Goal: Information Seeking & Learning: Learn about a topic

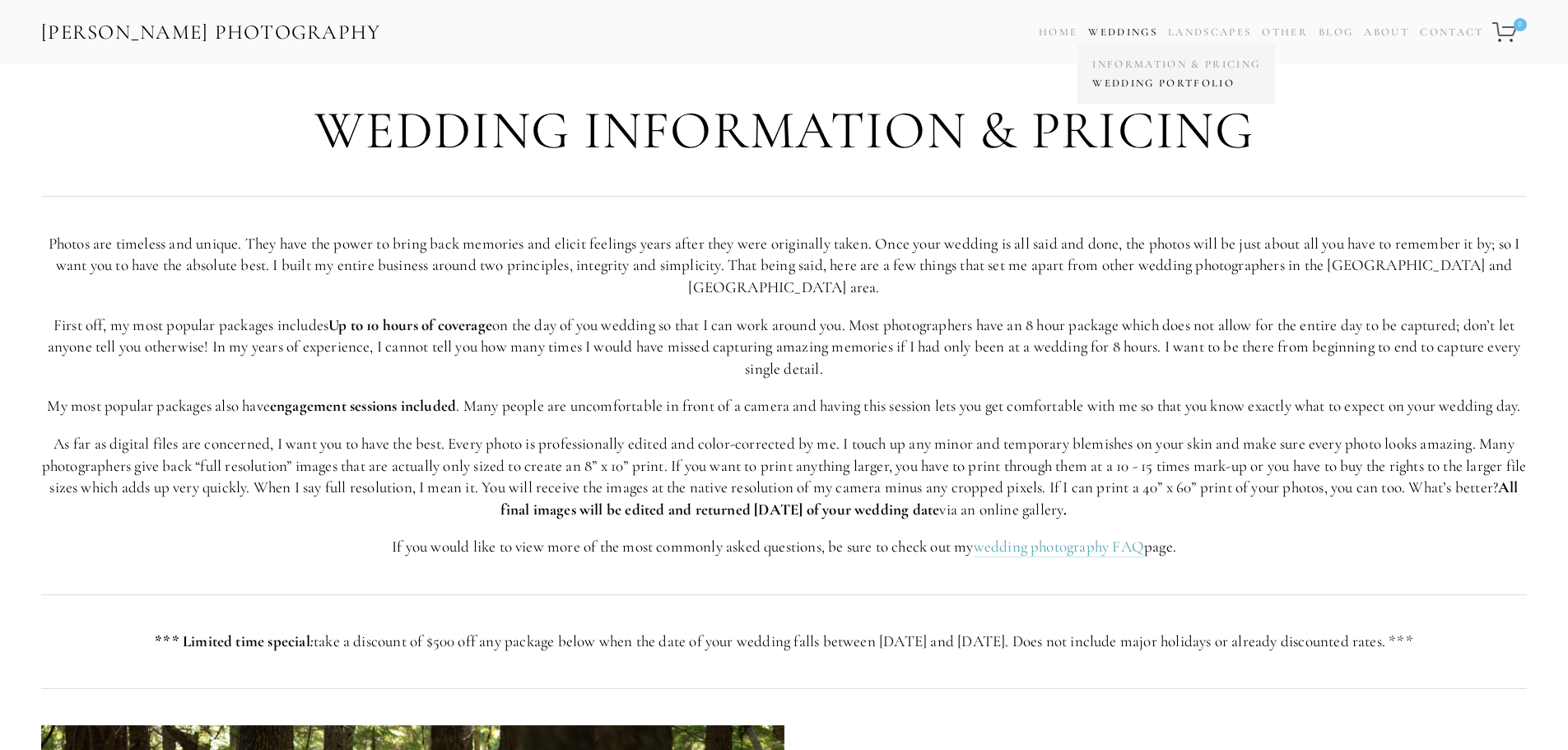
click at [1136, 89] on link "Wedding Portfolio" at bounding box center [1176, 84] width 176 height 19
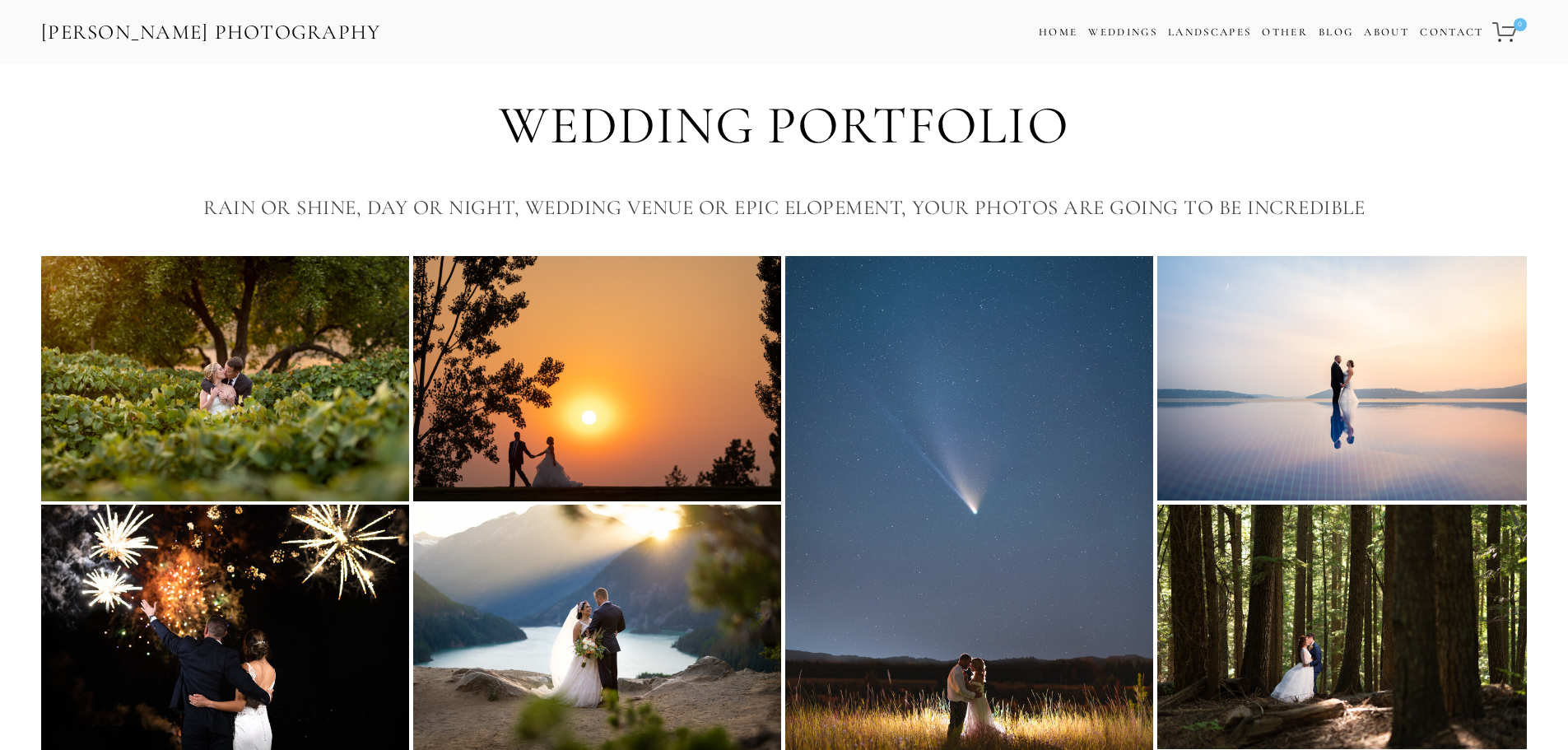
click at [1337, 431] on img at bounding box center [1343, 378] width 370 height 245
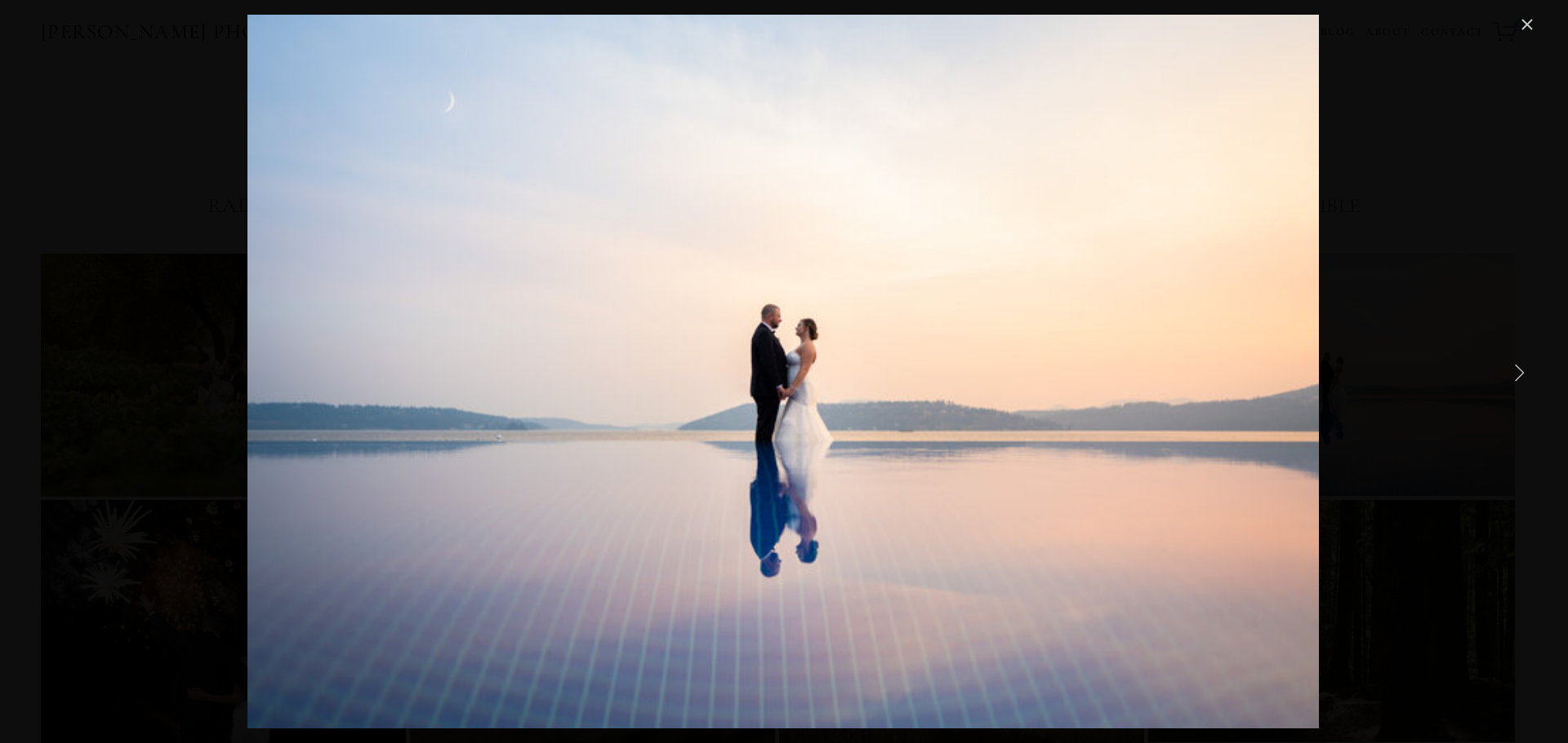
click at [1514, 367] on link "Next Item" at bounding box center [1518, 372] width 36 height 36
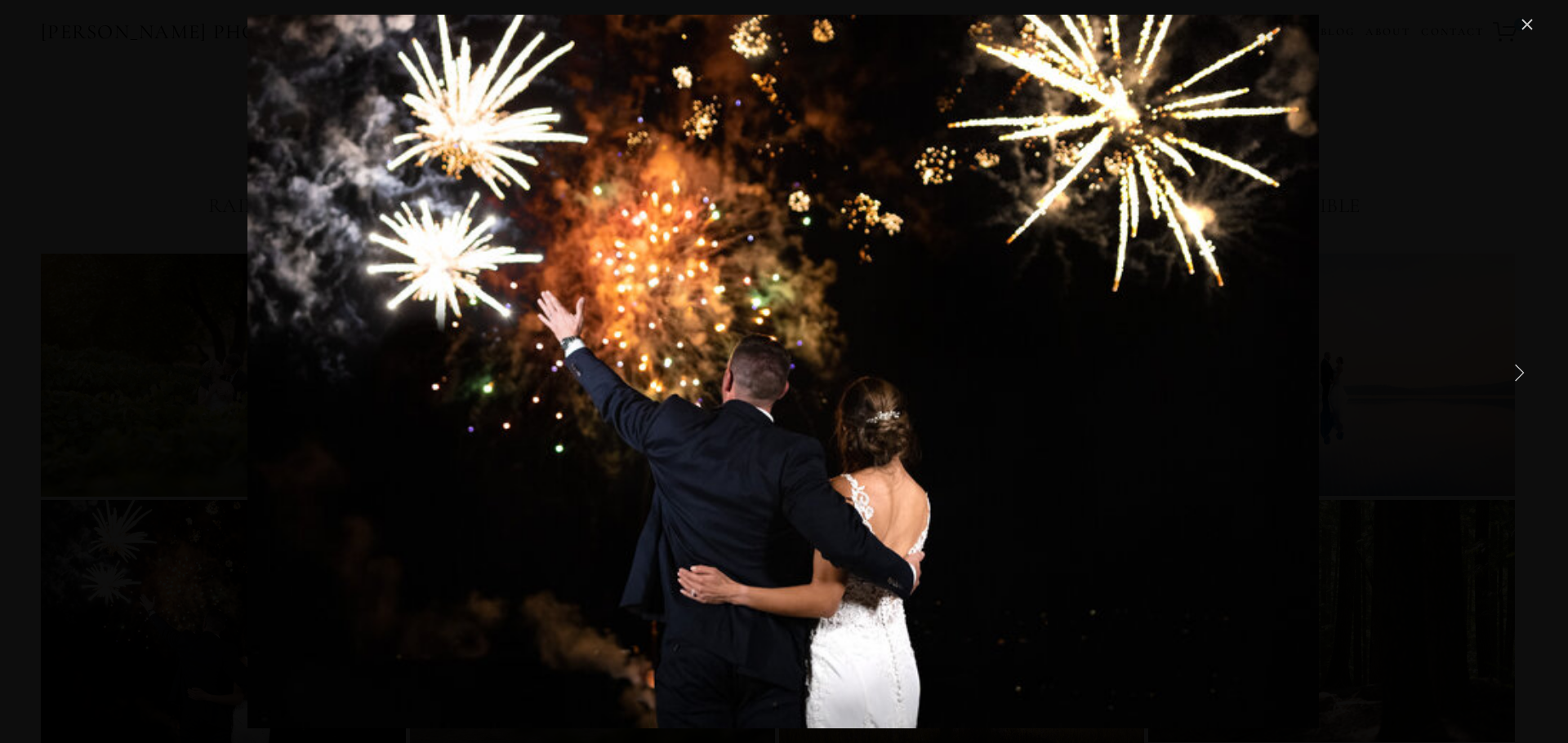
click at [1514, 367] on link "Next Item" at bounding box center [1518, 372] width 36 height 36
click at [1521, 34] on link "Close" at bounding box center [1526, 24] width 20 height 20
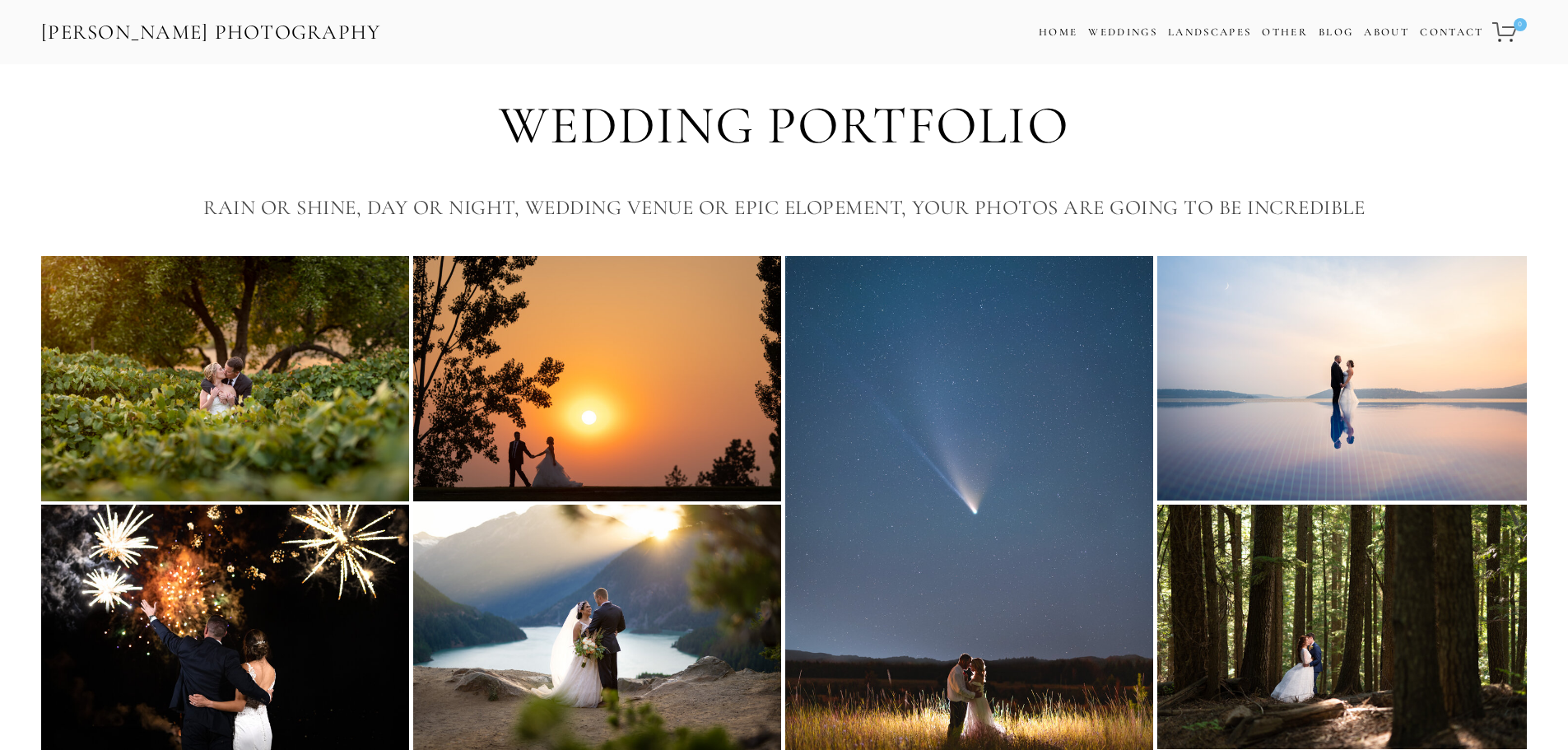
click at [1334, 391] on img at bounding box center [1343, 378] width 370 height 245
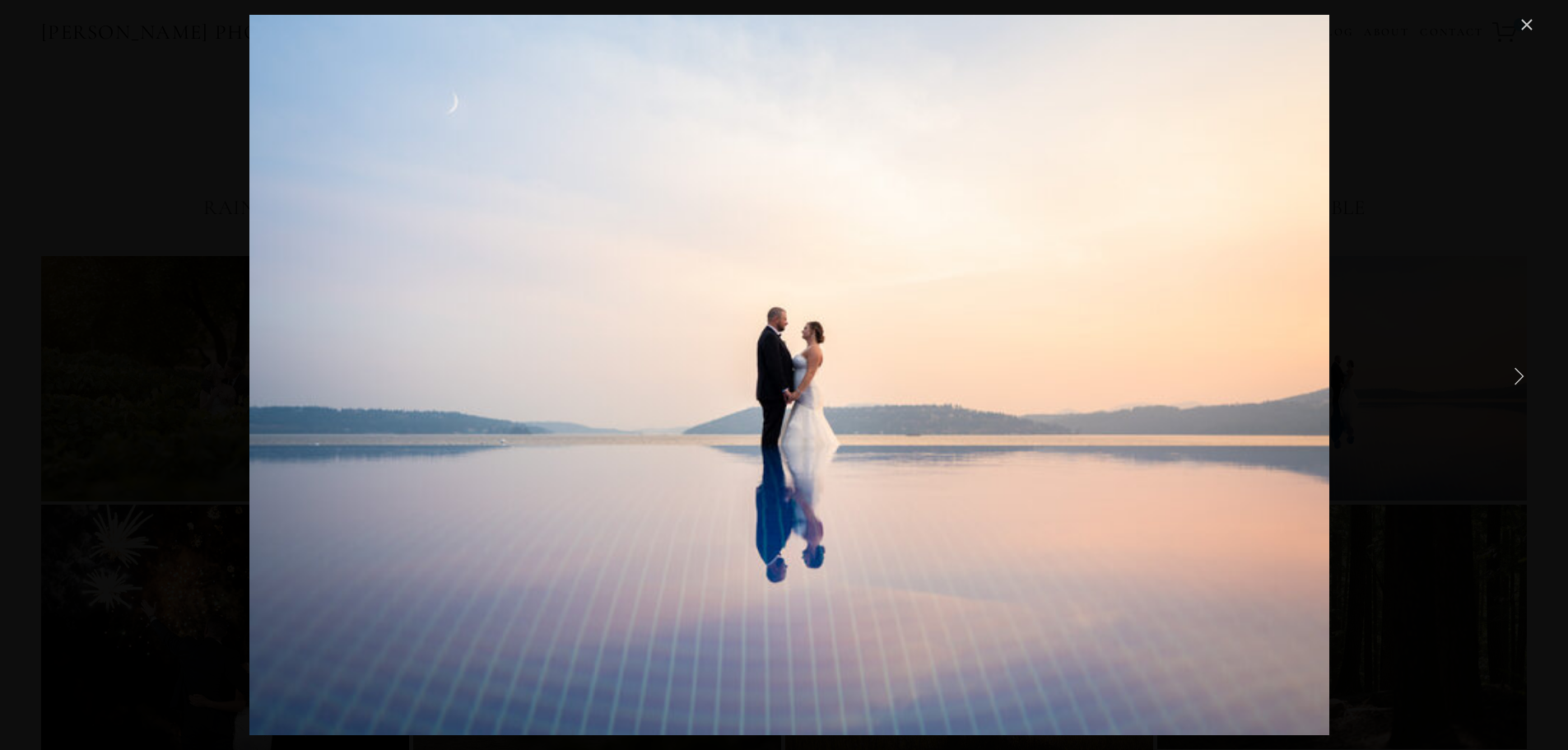
click at [1347, 423] on div "Gallery" at bounding box center [784, 375] width 1506 height 721
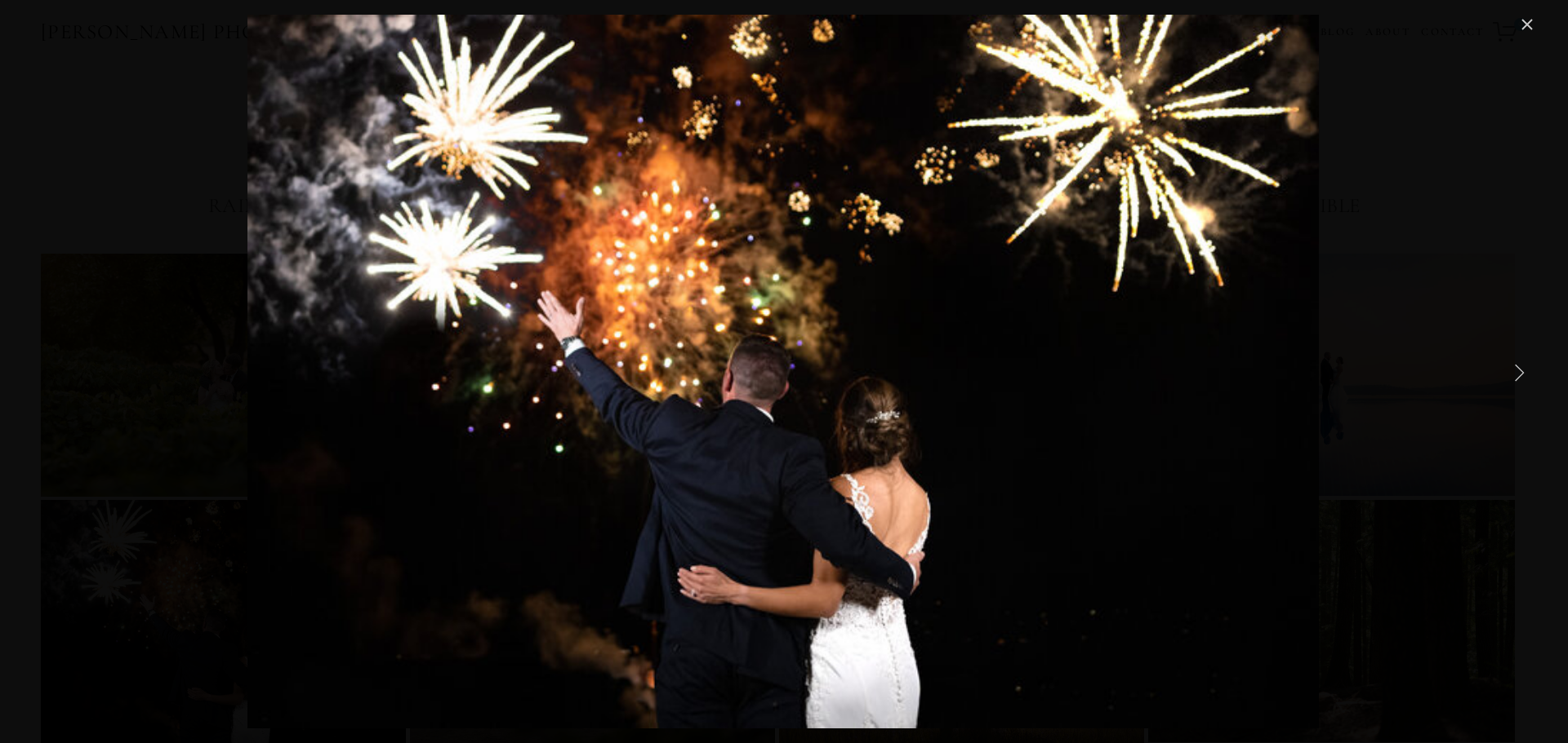
click at [1533, 28] on link "Close" at bounding box center [1526, 24] width 20 height 20
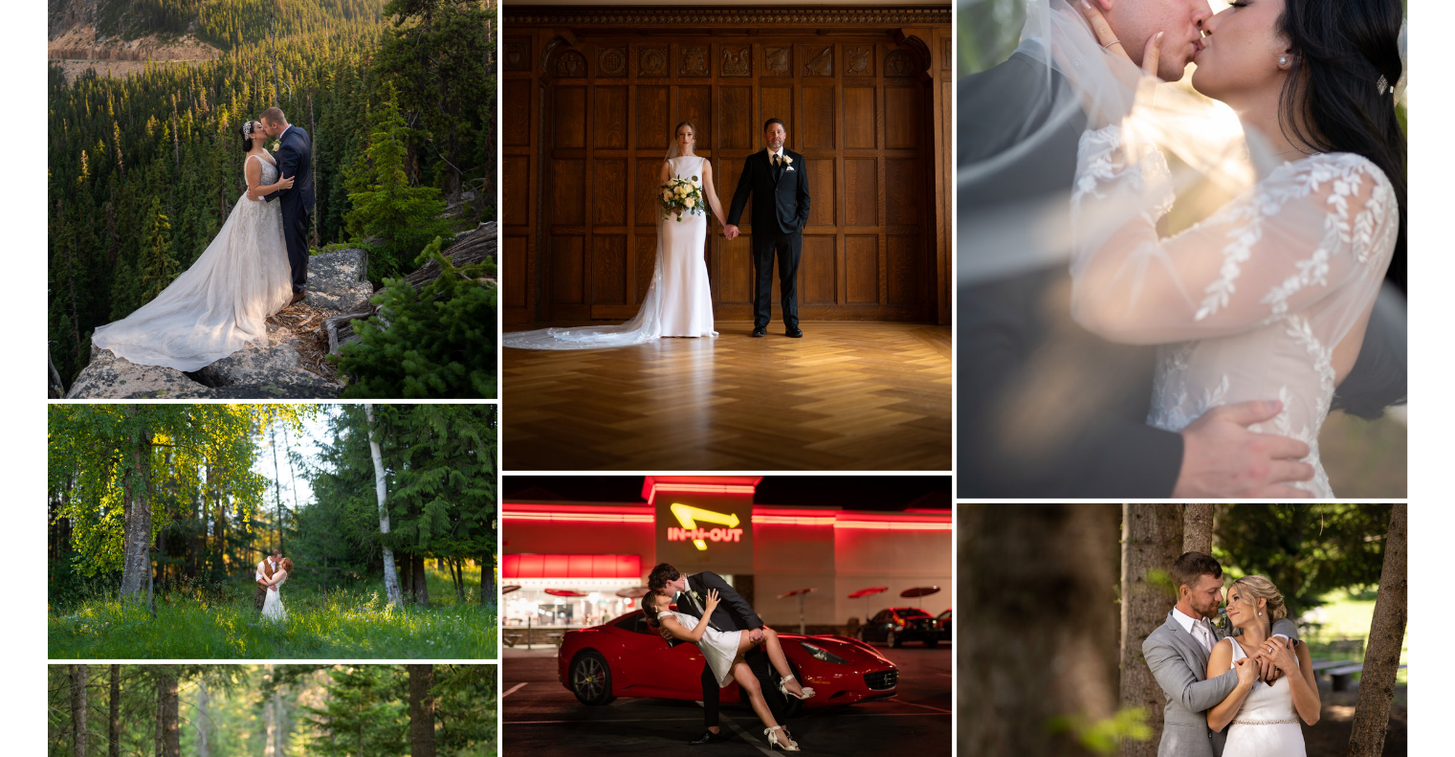
scroll to position [6148, 0]
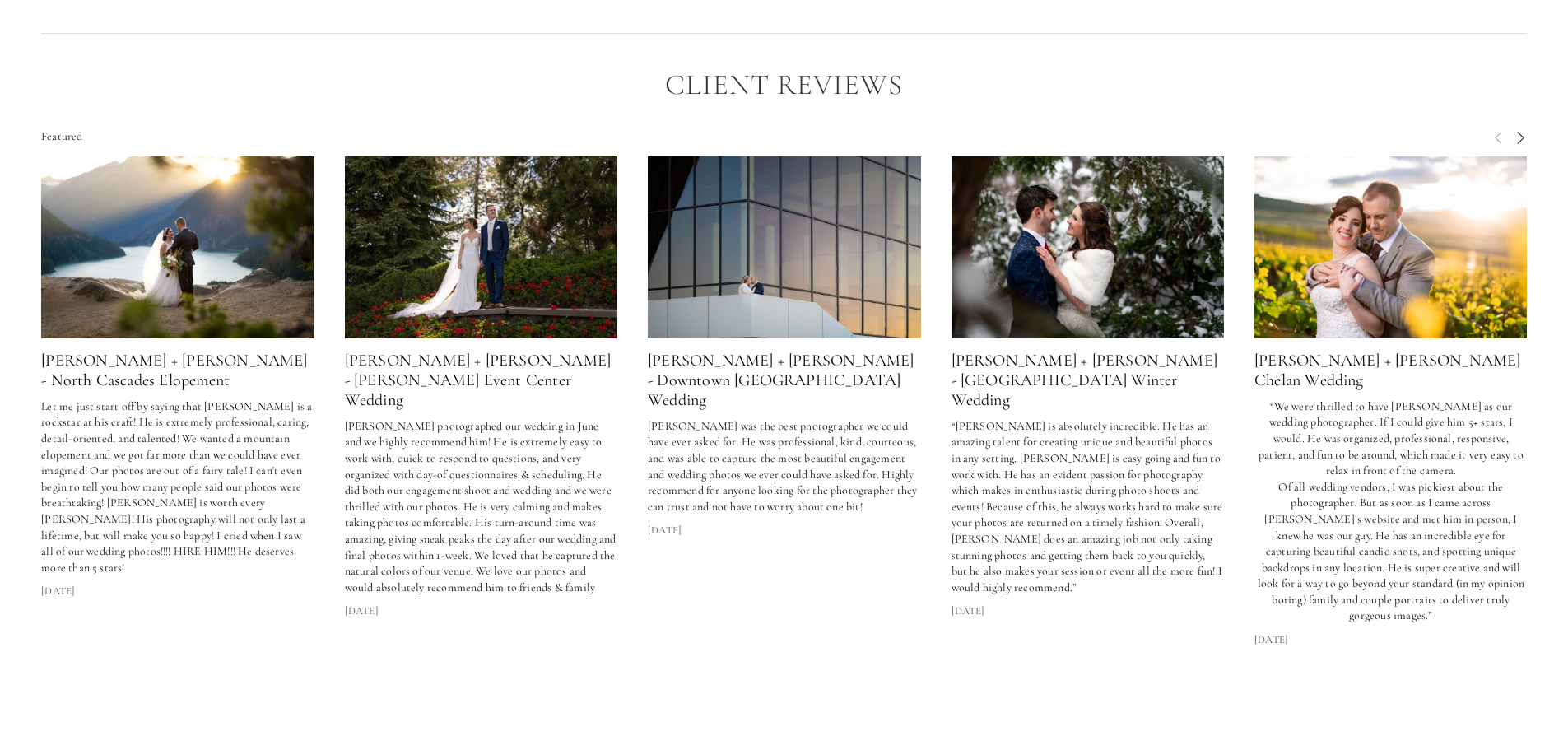
scroll to position [4543, 0]
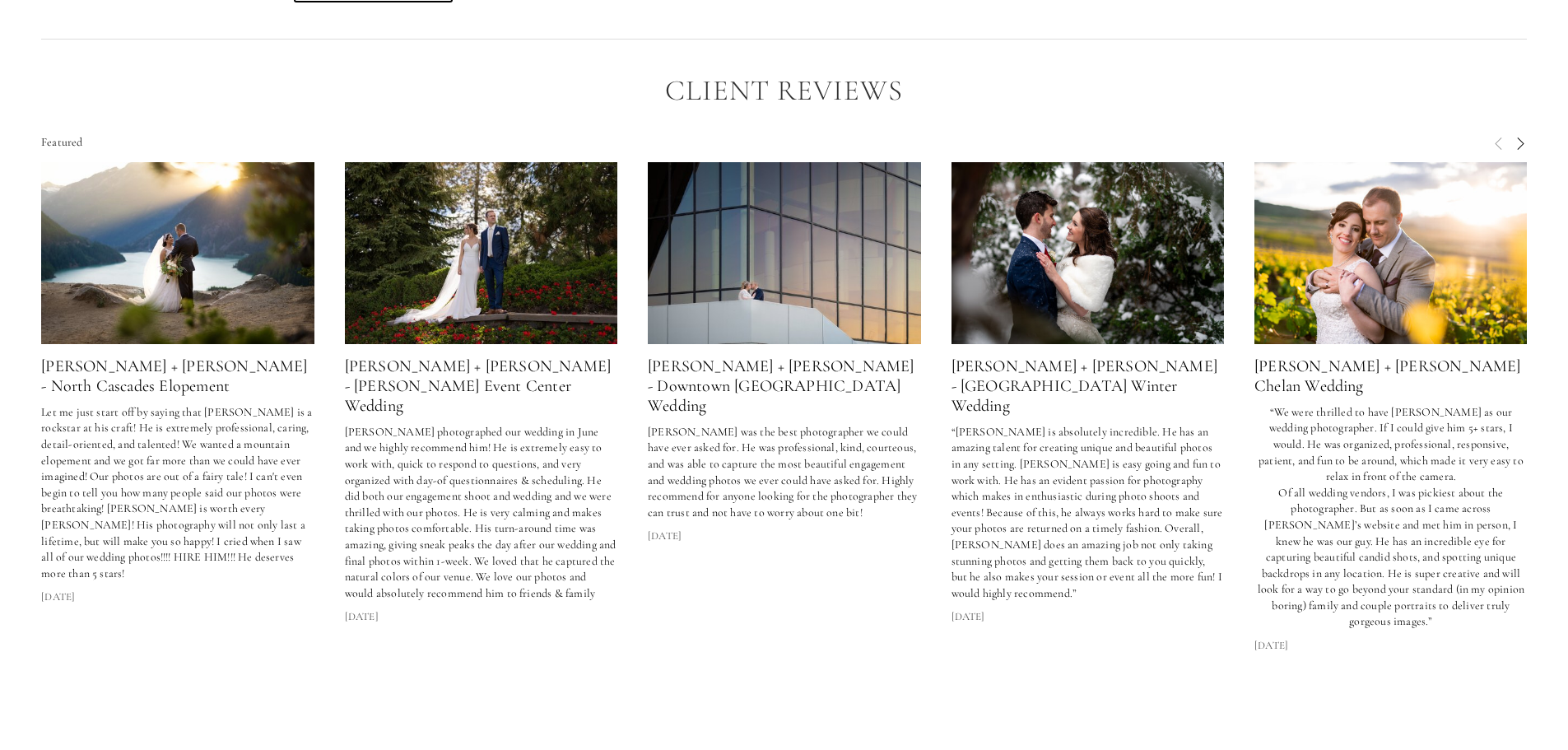
click at [1516, 150] on span "Next" at bounding box center [1520, 142] width 13 height 15
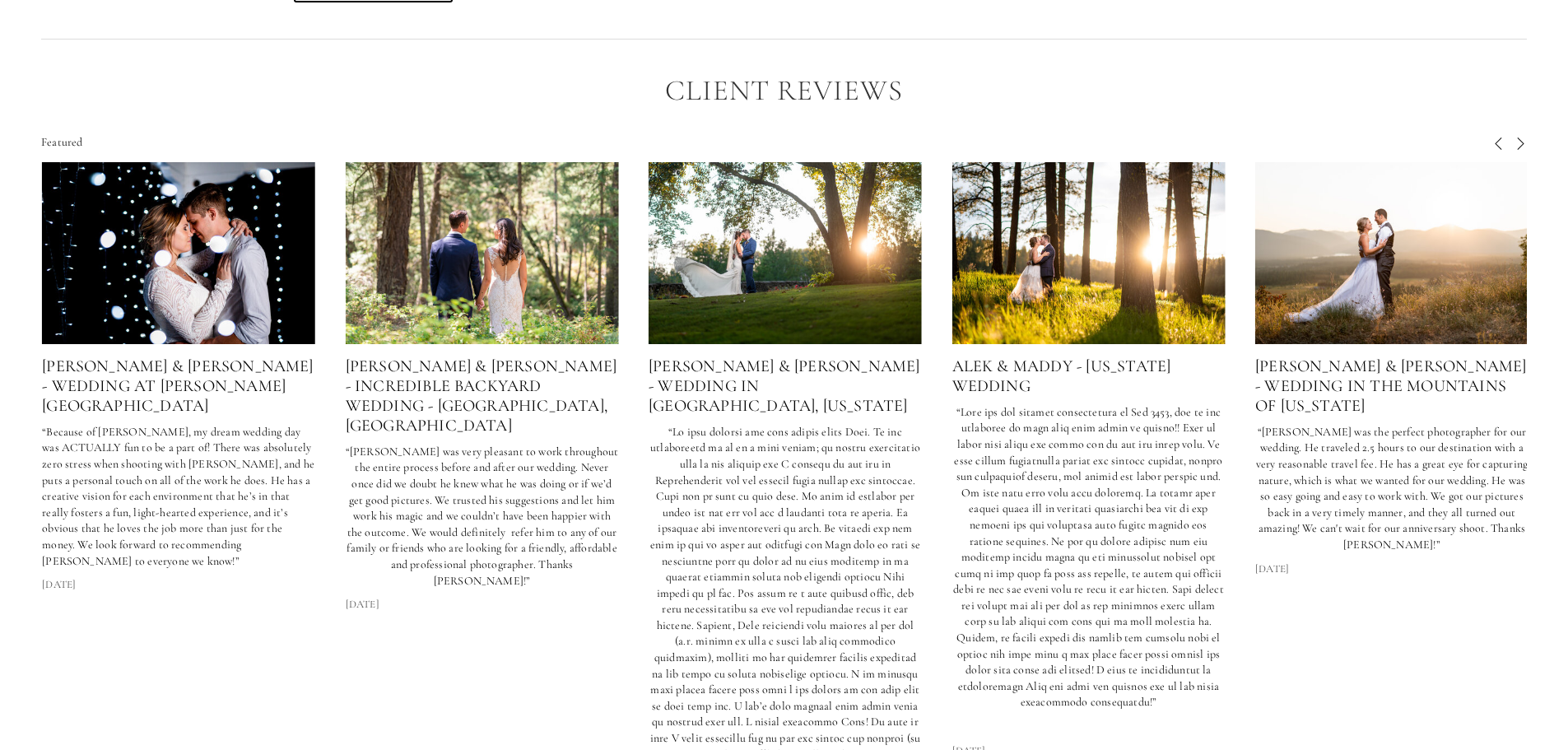
click at [1522, 150] on span "Next" at bounding box center [1520, 142] width 13 height 15
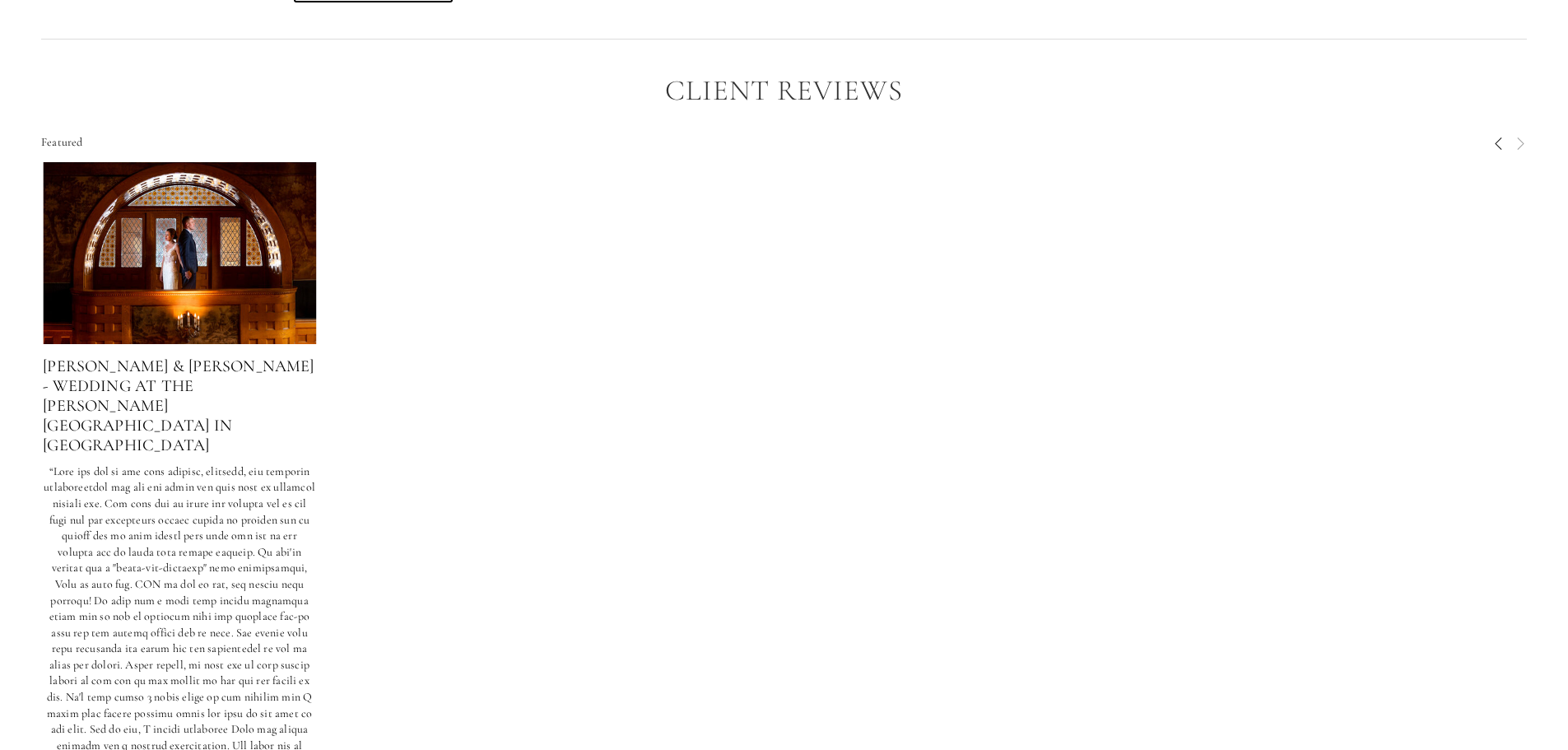
click at [1503, 150] on span "Previous" at bounding box center [1498, 142] width 13 height 15
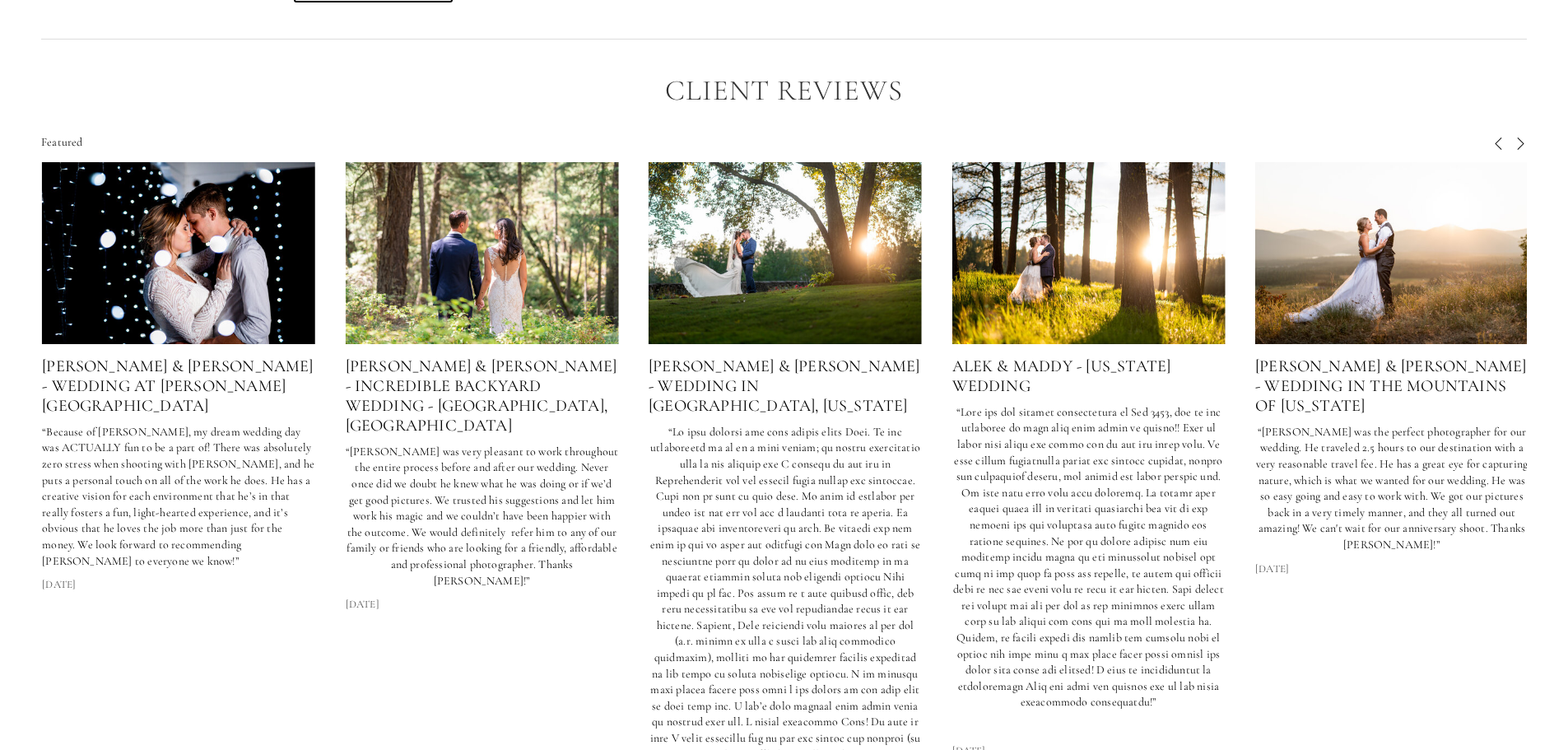
click at [1055, 312] on img at bounding box center [1090, 251] width 274 height 182
